Goal: Task Accomplishment & Management: Use online tool/utility

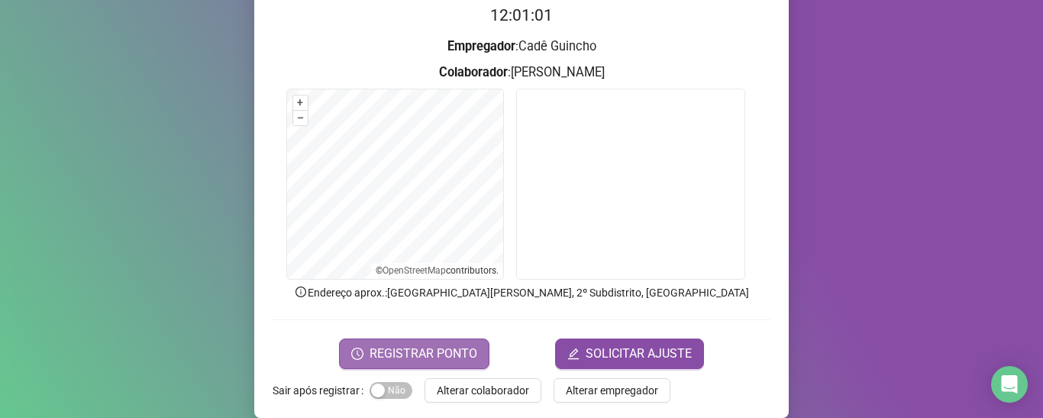
scroll to position [179, 0]
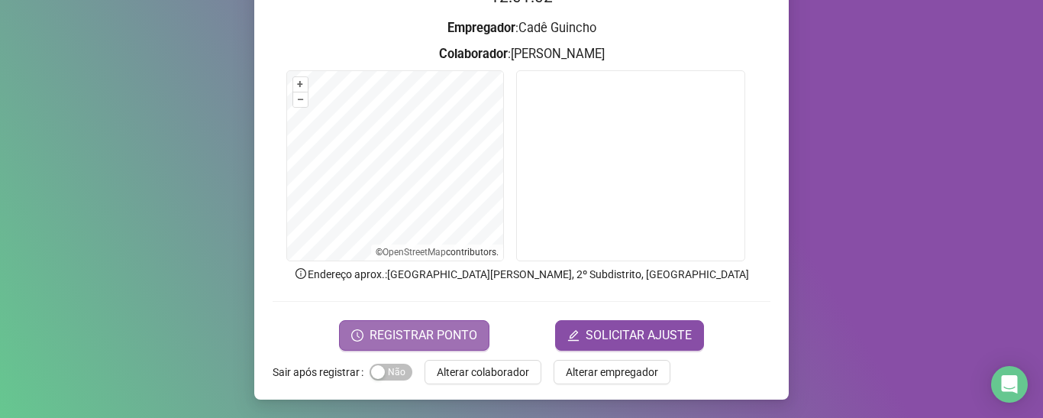
click at [435, 338] on span "REGISTRAR PONTO" at bounding box center [424, 335] width 108 height 18
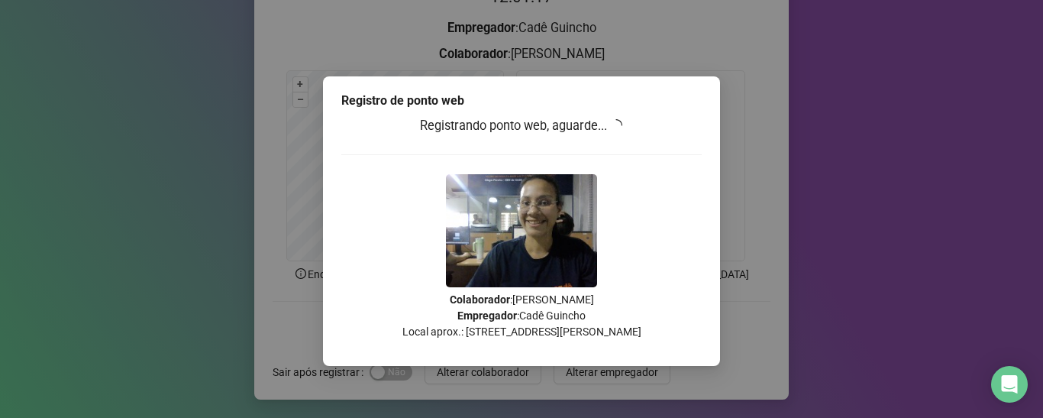
click at [746, 147] on div "Registro de ponto web Registrando ponto web, aguarde... Colaborador : [PERSON_N…" at bounding box center [521, 209] width 1043 height 418
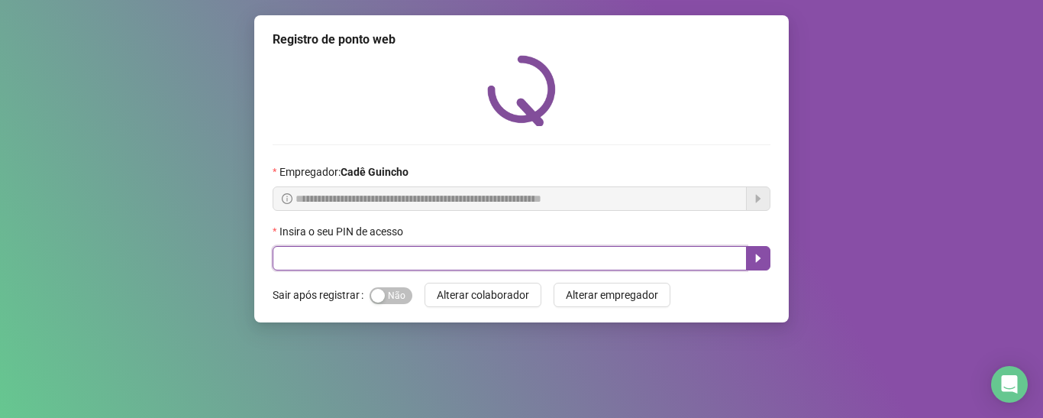
click at [460, 270] on input "text" at bounding box center [510, 258] width 474 height 24
type input "*****"
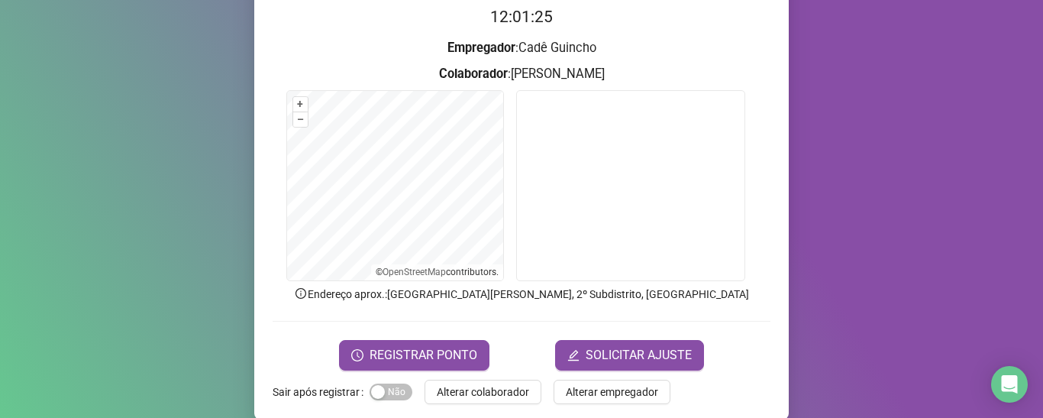
scroll to position [179, 0]
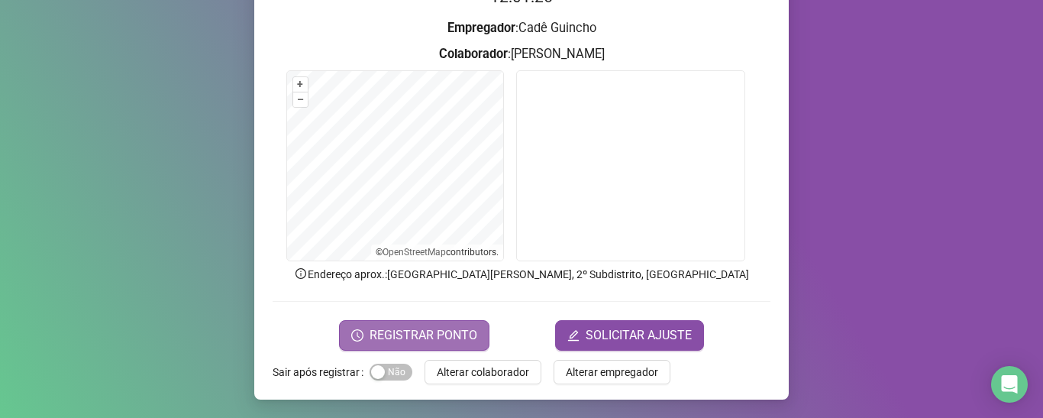
click at [414, 338] on span "REGISTRAR PONTO" at bounding box center [424, 335] width 108 height 18
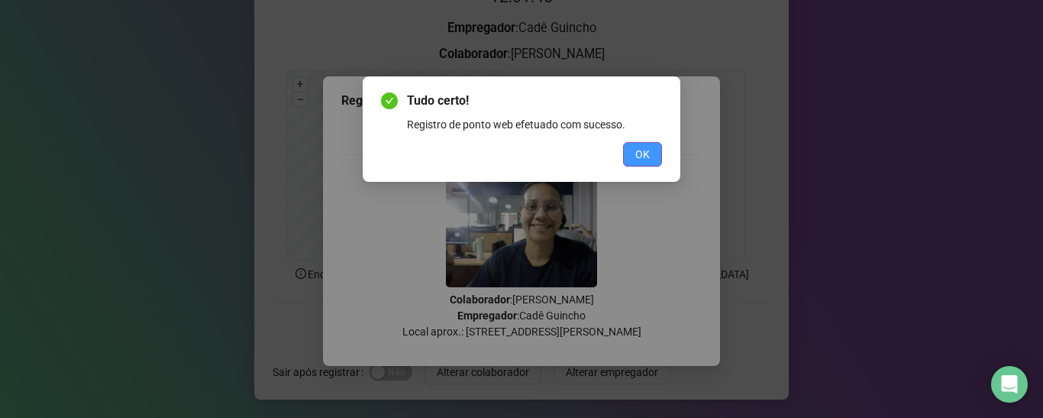
click at [647, 147] on span "OK" at bounding box center [643, 154] width 15 height 17
